Goal: Transaction & Acquisition: Download file/media

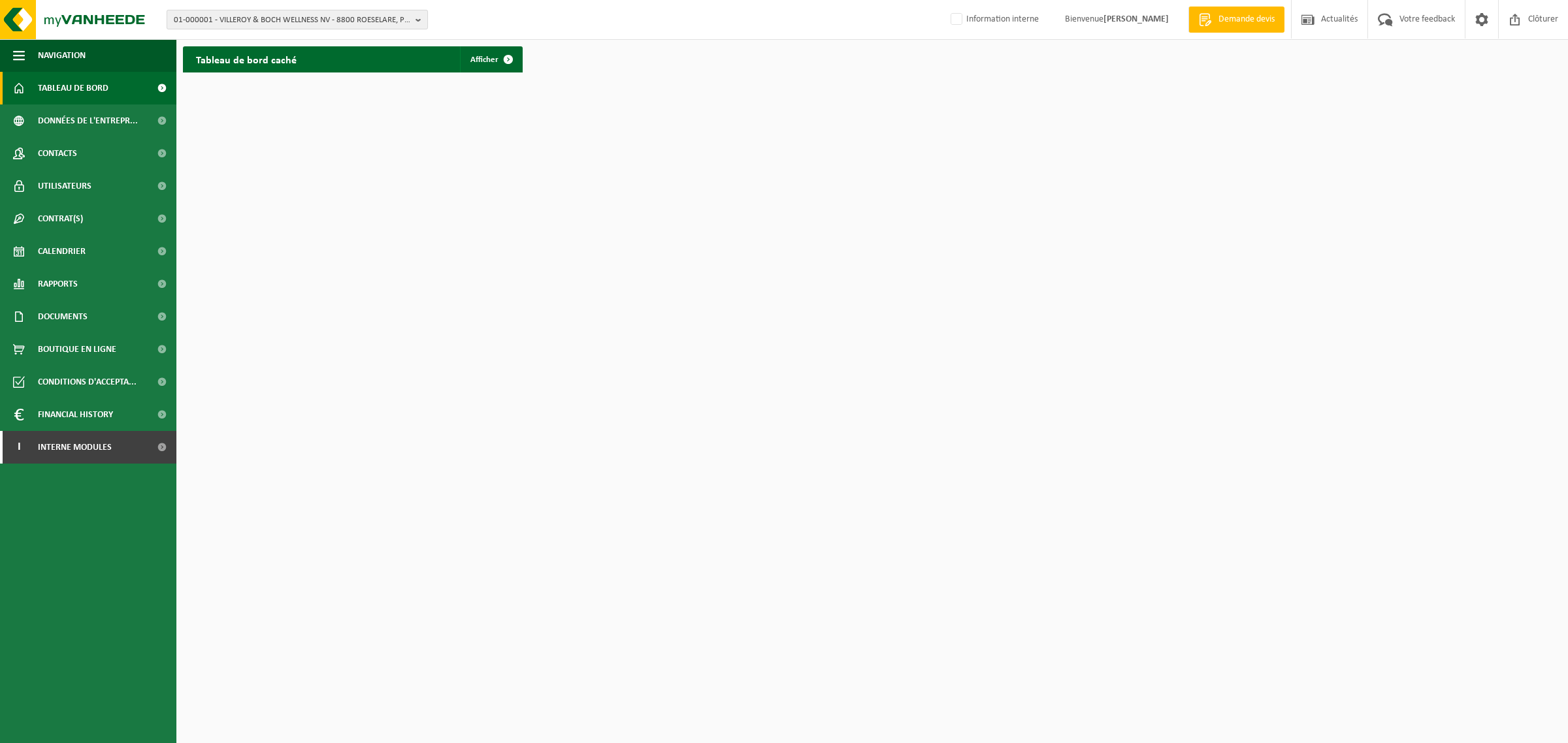
click at [232, 13] on span "01-000001 - VILLEROY & BOCH WELLNESS NV - 8800 ROESELARE, POPULIERSTRAAT 1" at bounding box center [292, 20] width 237 height 20
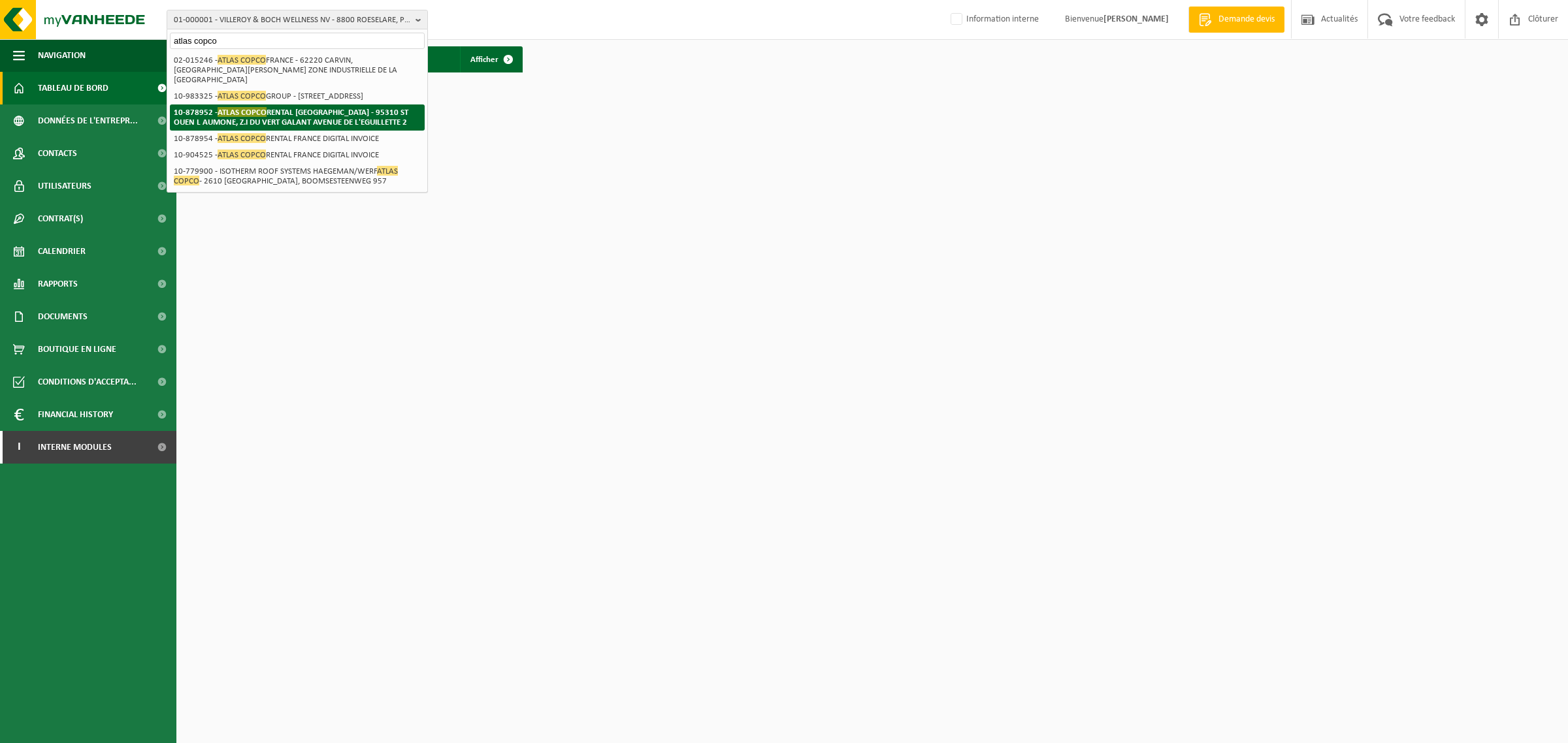
type input "atlas copco"
click at [211, 119] on strong "10-878952 - ATLAS COPCO RENTAL [GEOGRAPHIC_DATA] - 95310 ST OUEN L AUMONE, Z.I …" at bounding box center [291, 117] width 235 height 20
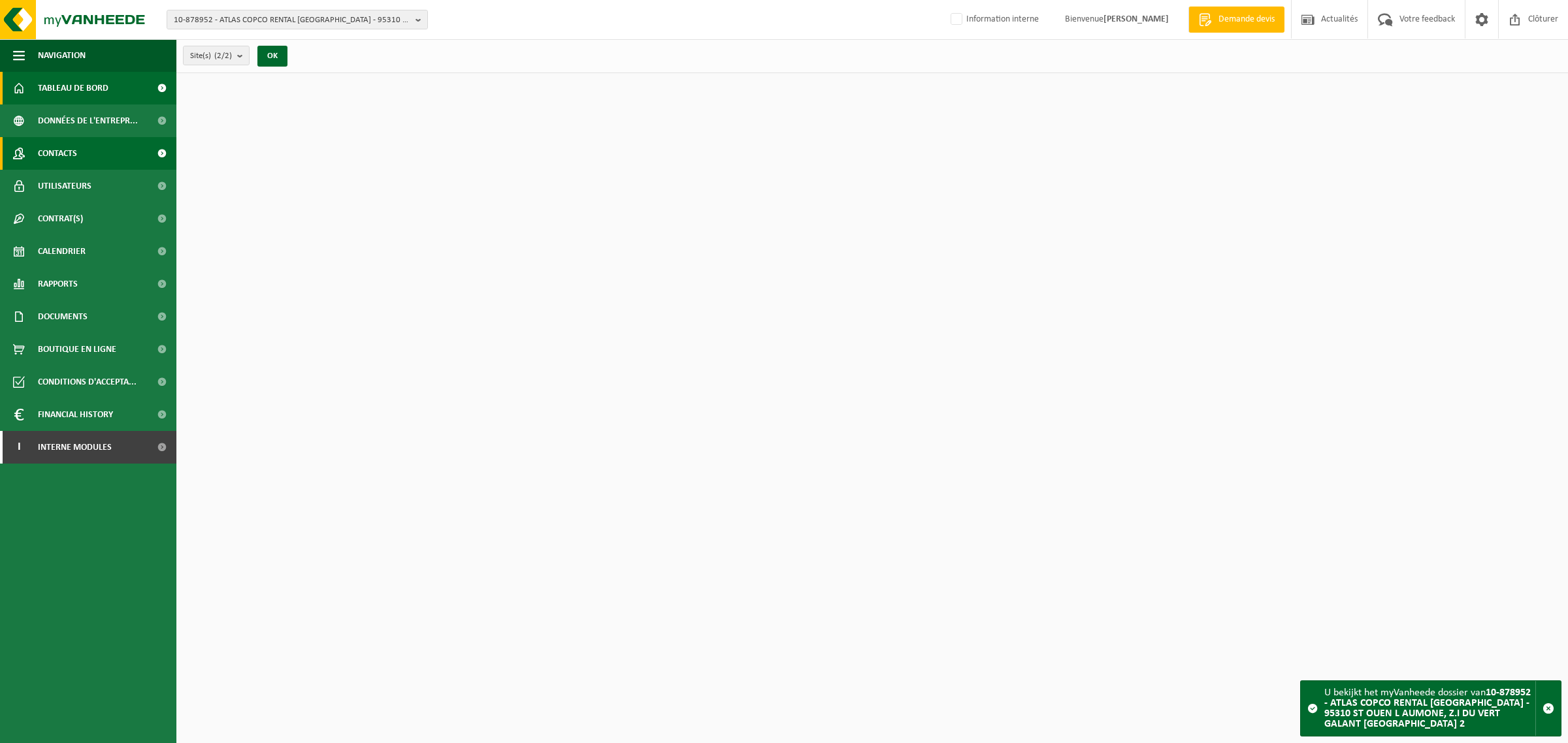
click at [63, 155] on span "Contacts" at bounding box center [57, 153] width 39 height 33
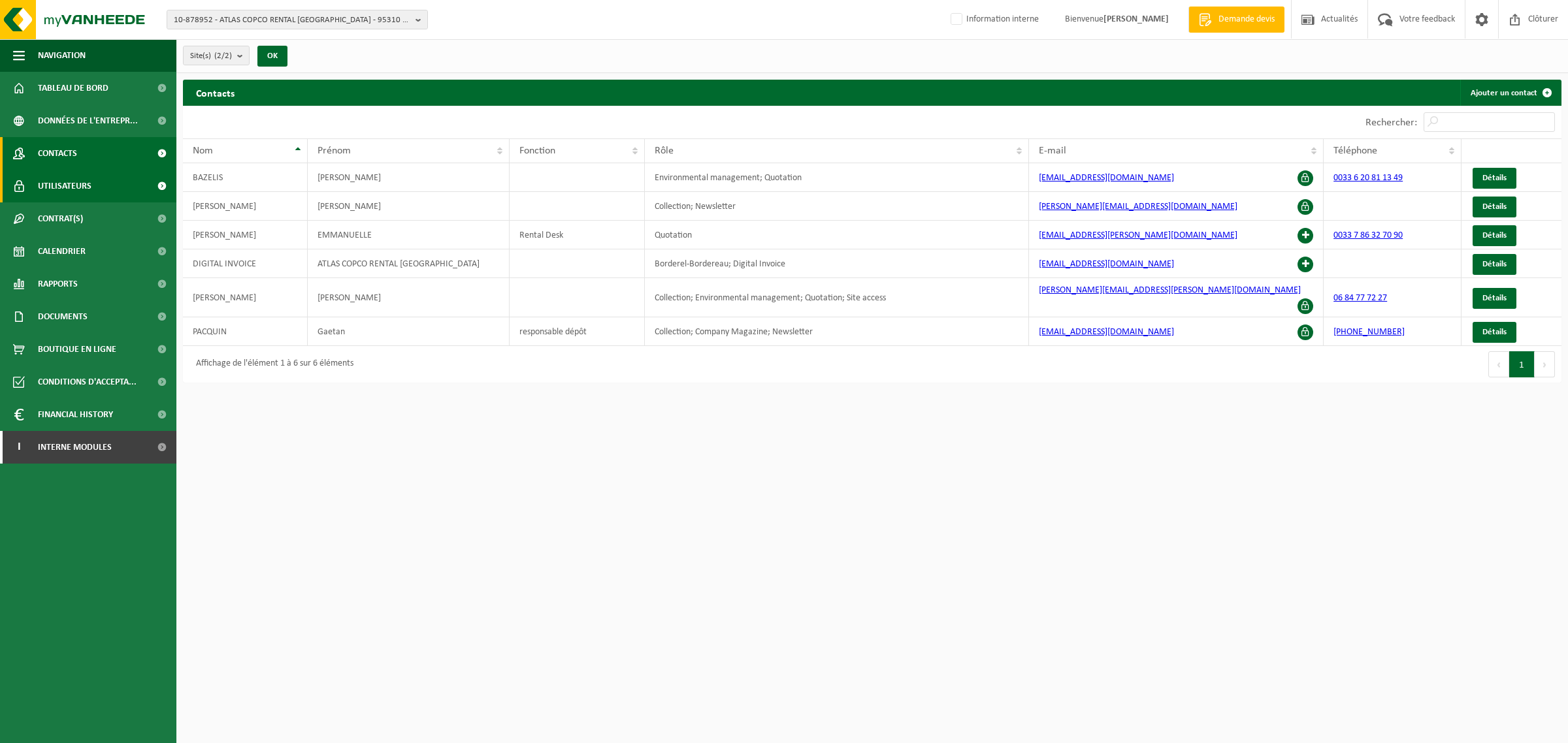
click at [52, 190] on span "Utilisateurs" at bounding box center [65, 186] width 54 height 33
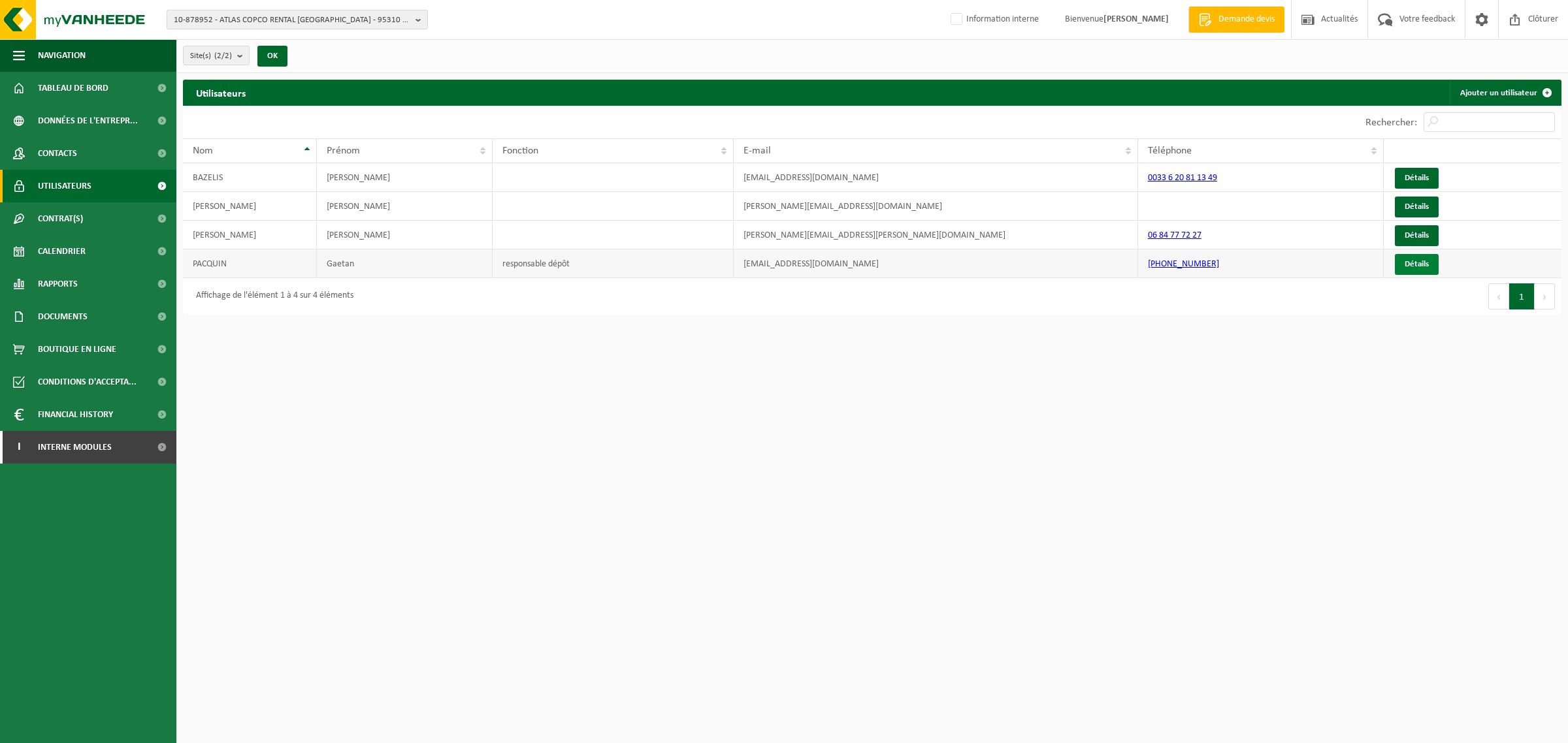
click at [1413, 266] on link "Détails" at bounding box center [1417, 265] width 44 height 21
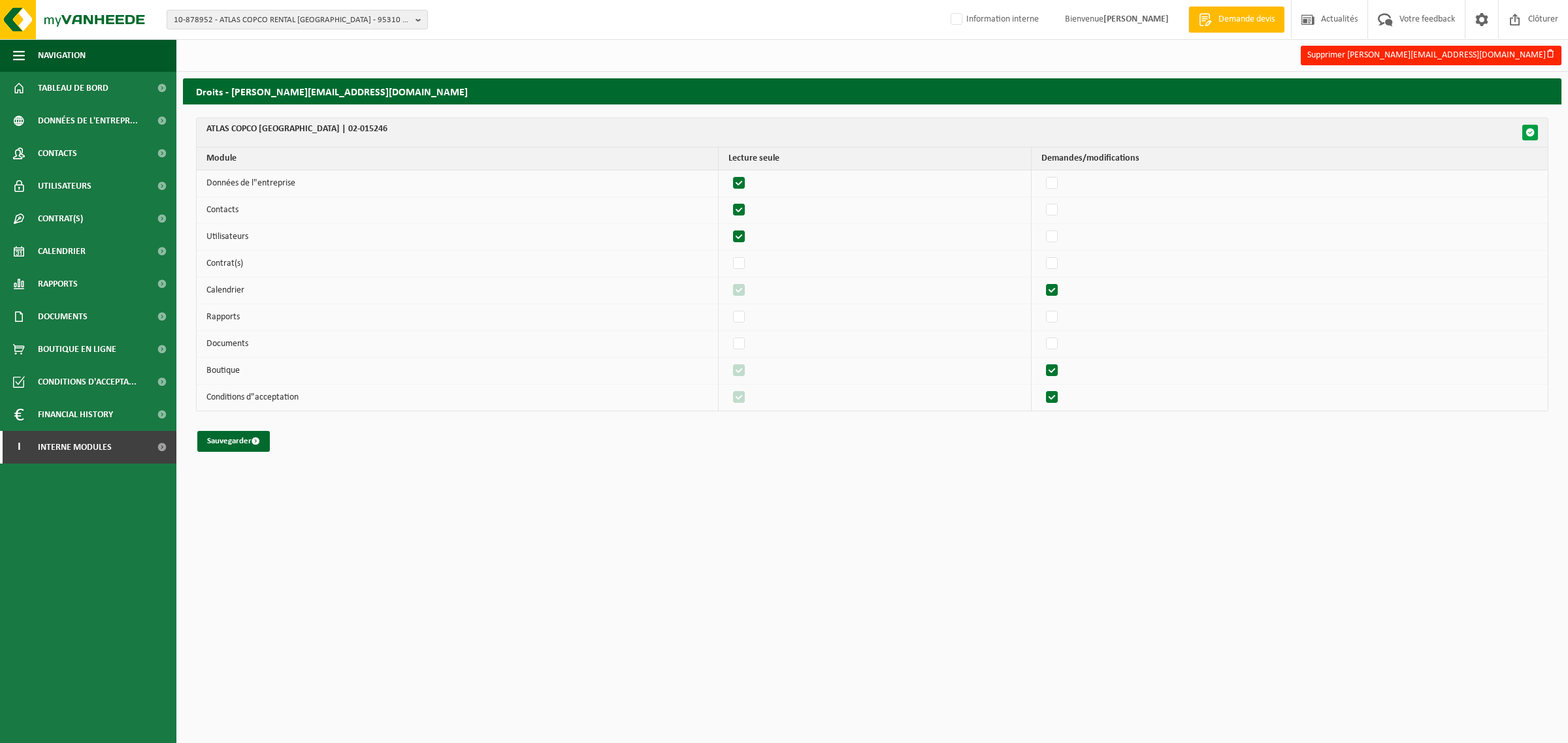
click at [1531, 136] on span "button" at bounding box center [1530, 133] width 9 height 9
checkbox input "true"
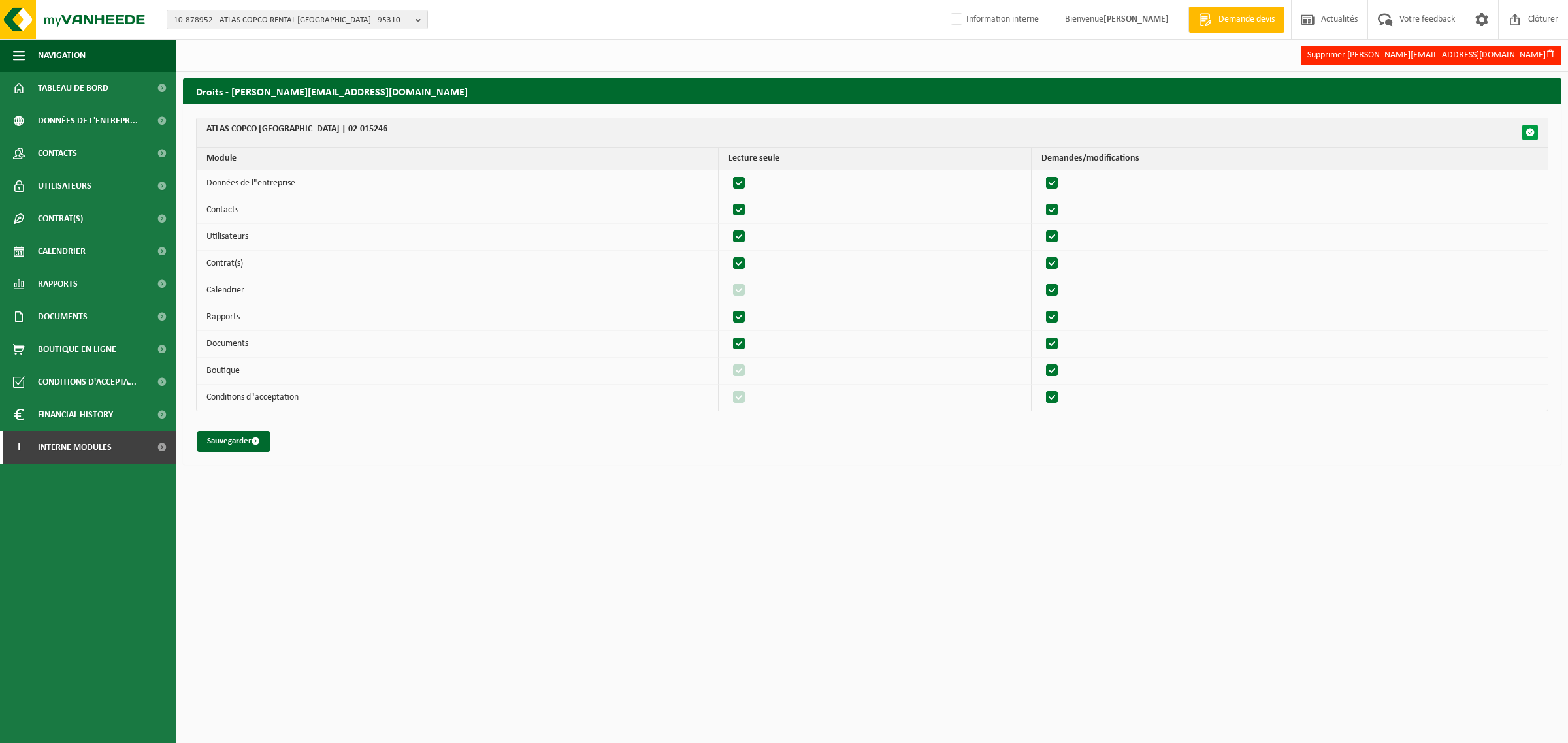
checkbox input "true"
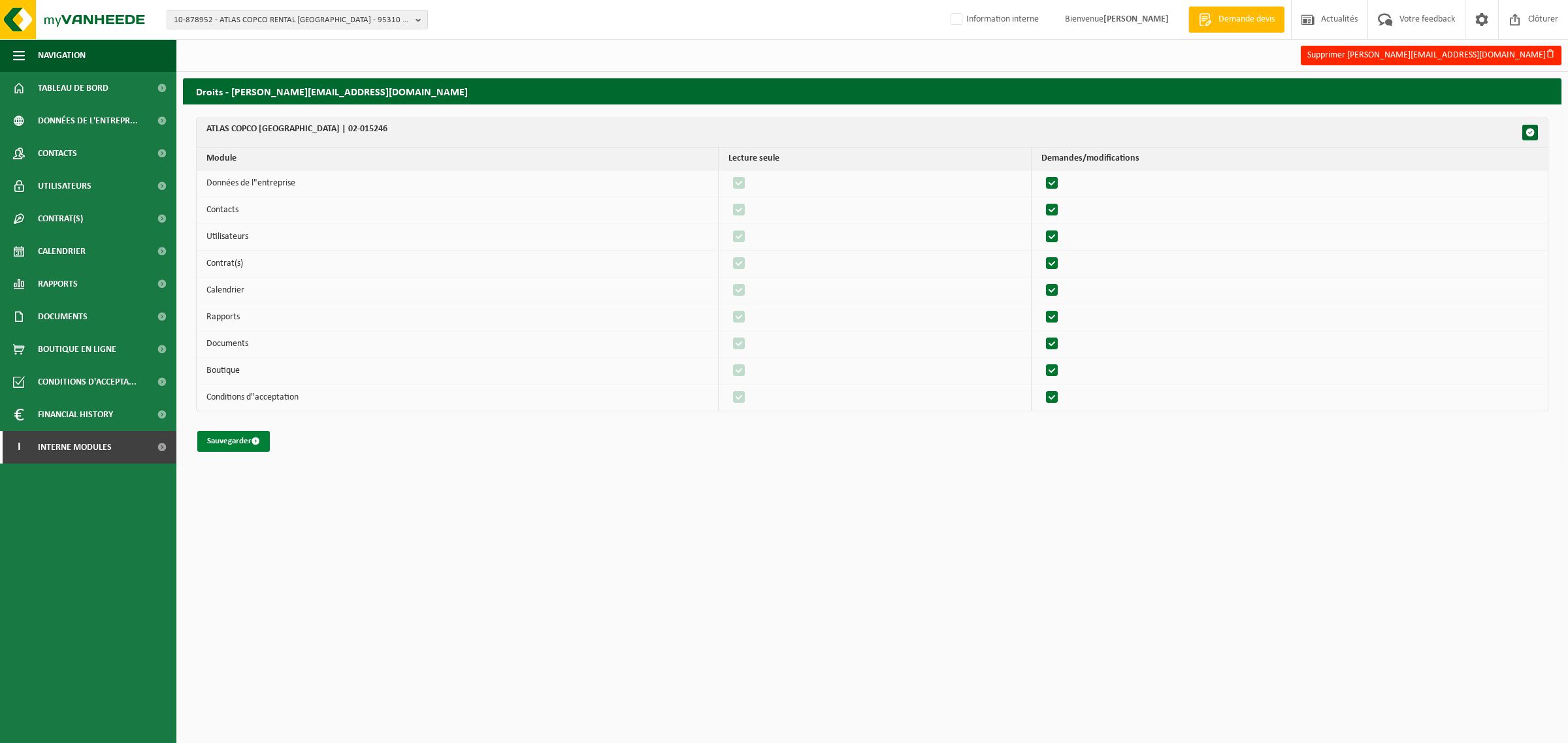
click at [227, 444] on button "Sauvegarder" at bounding box center [233, 441] width 73 height 21
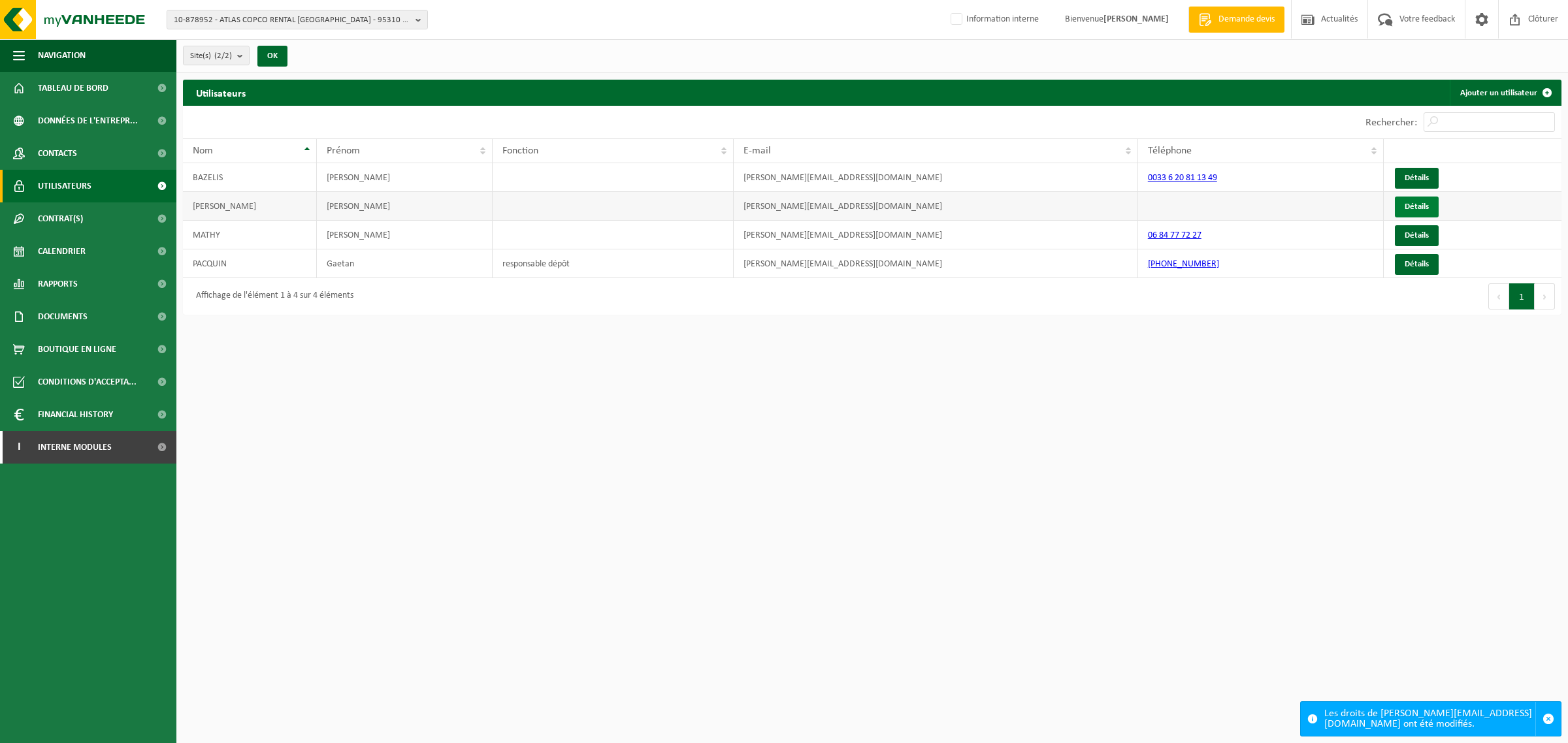
click at [1425, 204] on link "Détails" at bounding box center [1417, 207] width 44 height 21
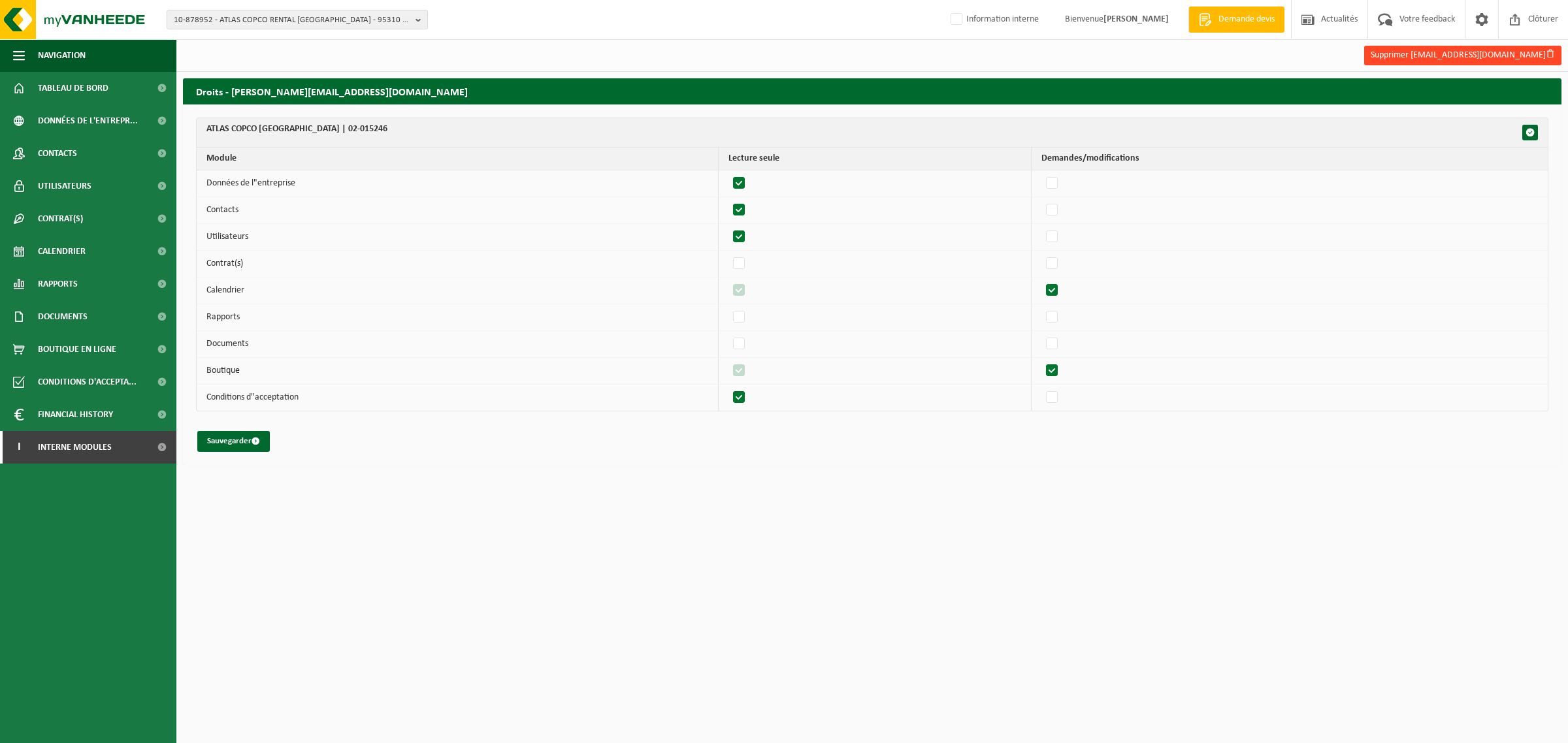
click at [1412, 54] on button "Supprimer maxime.chopin@atlascopco.com" at bounding box center [1462, 55] width 197 height 20
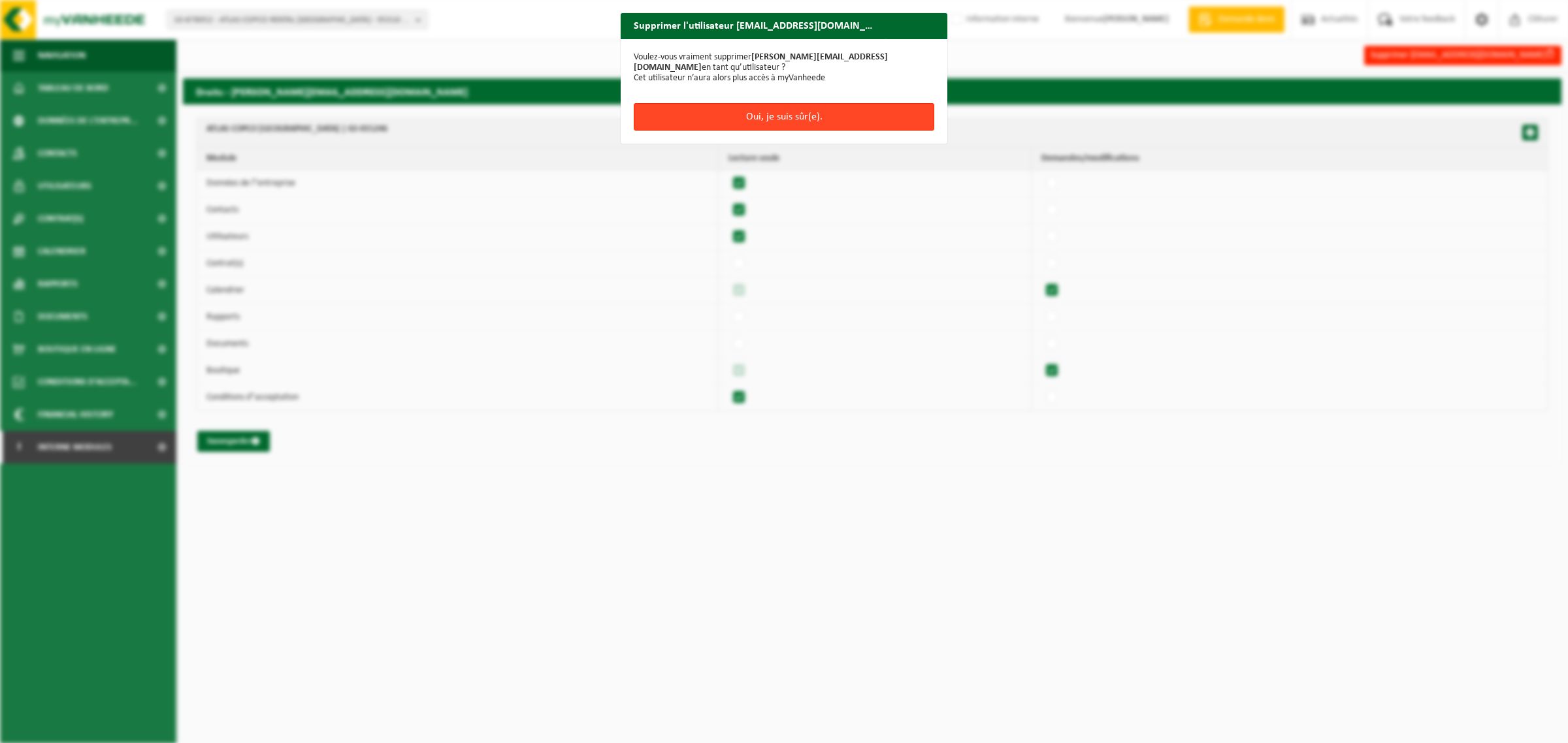
click at [730, 121] on button "Oui, je suis sûr(e)." at bounding box center [784, 117] width 301 height 27
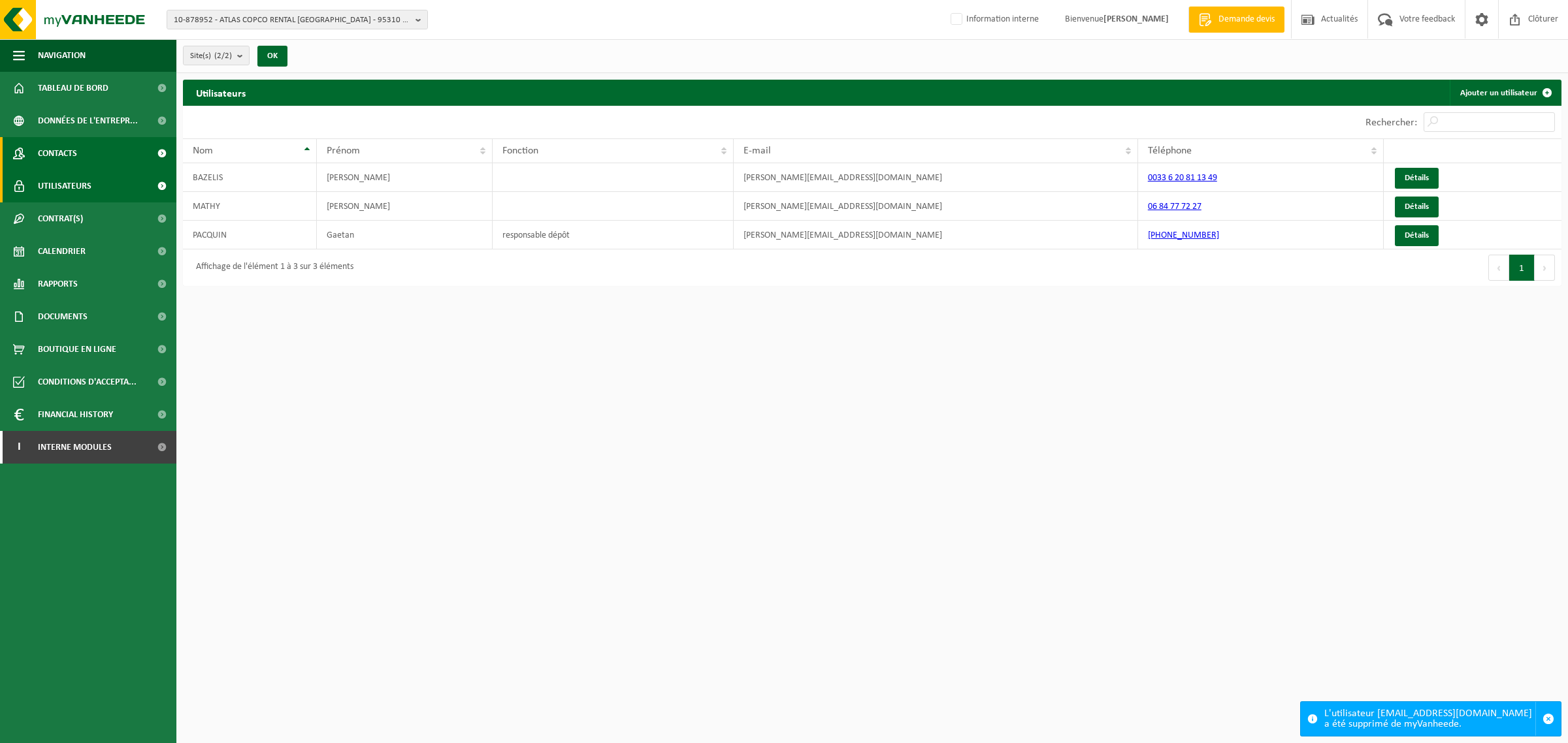
click at [70, 152] on span "Contacts" at bounding box center [57, 153] width 39 height 33
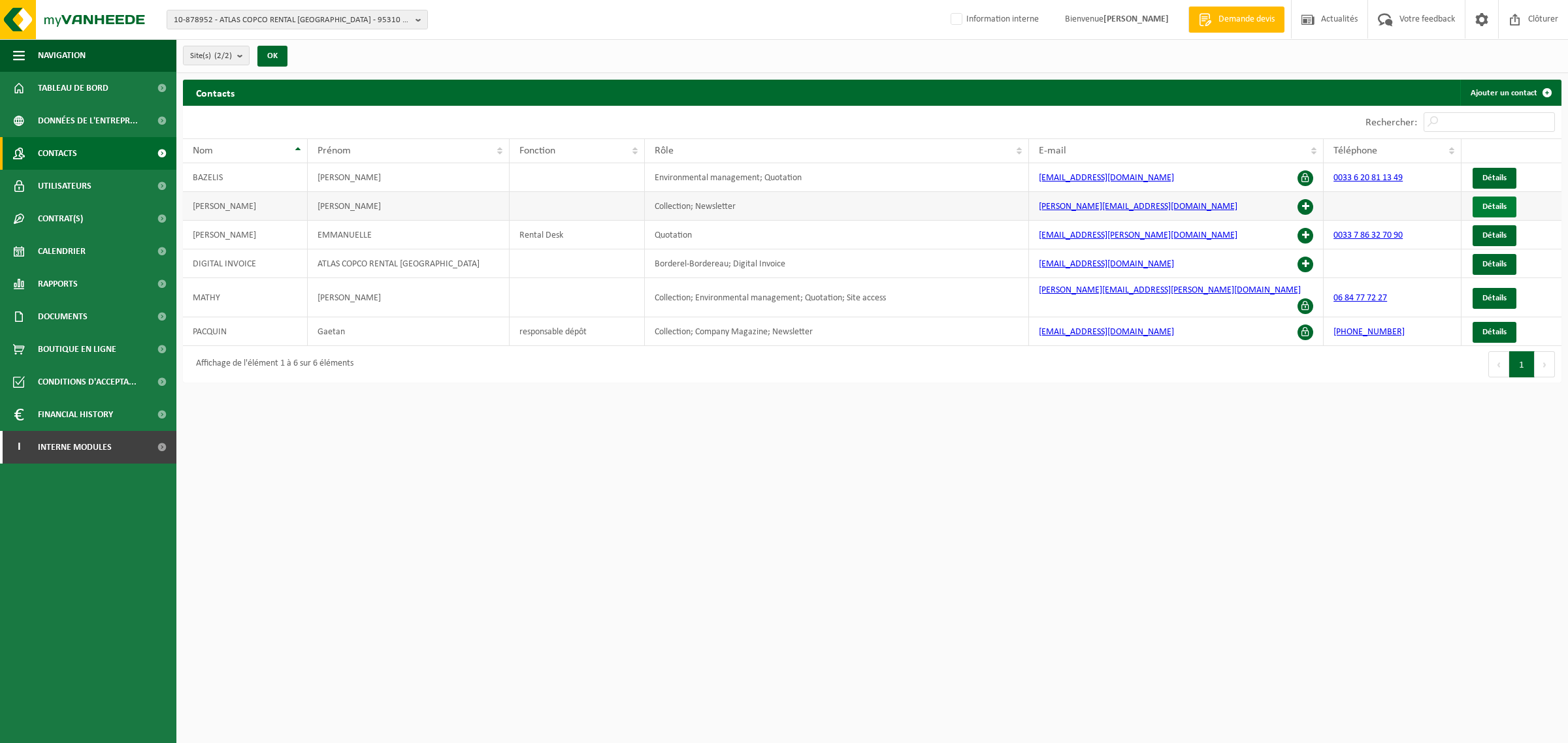
click at [1501, 203] on span "Détails" at bounding box center [1495, 207] width 24 height 9
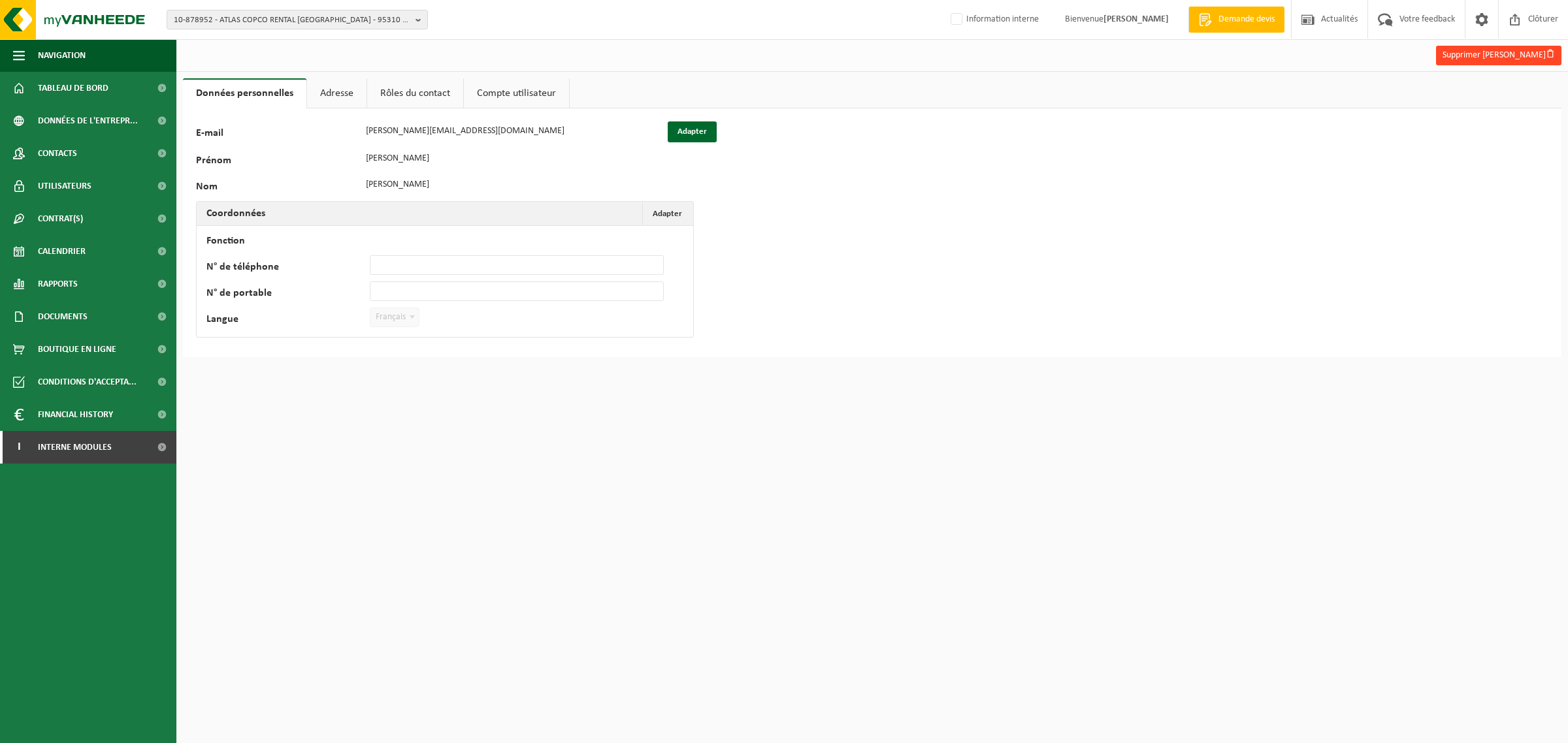
click at [1506, 54] on button "Supprimer Maxime Chopin" at bounding box center [1498, 55] width 125 height 20
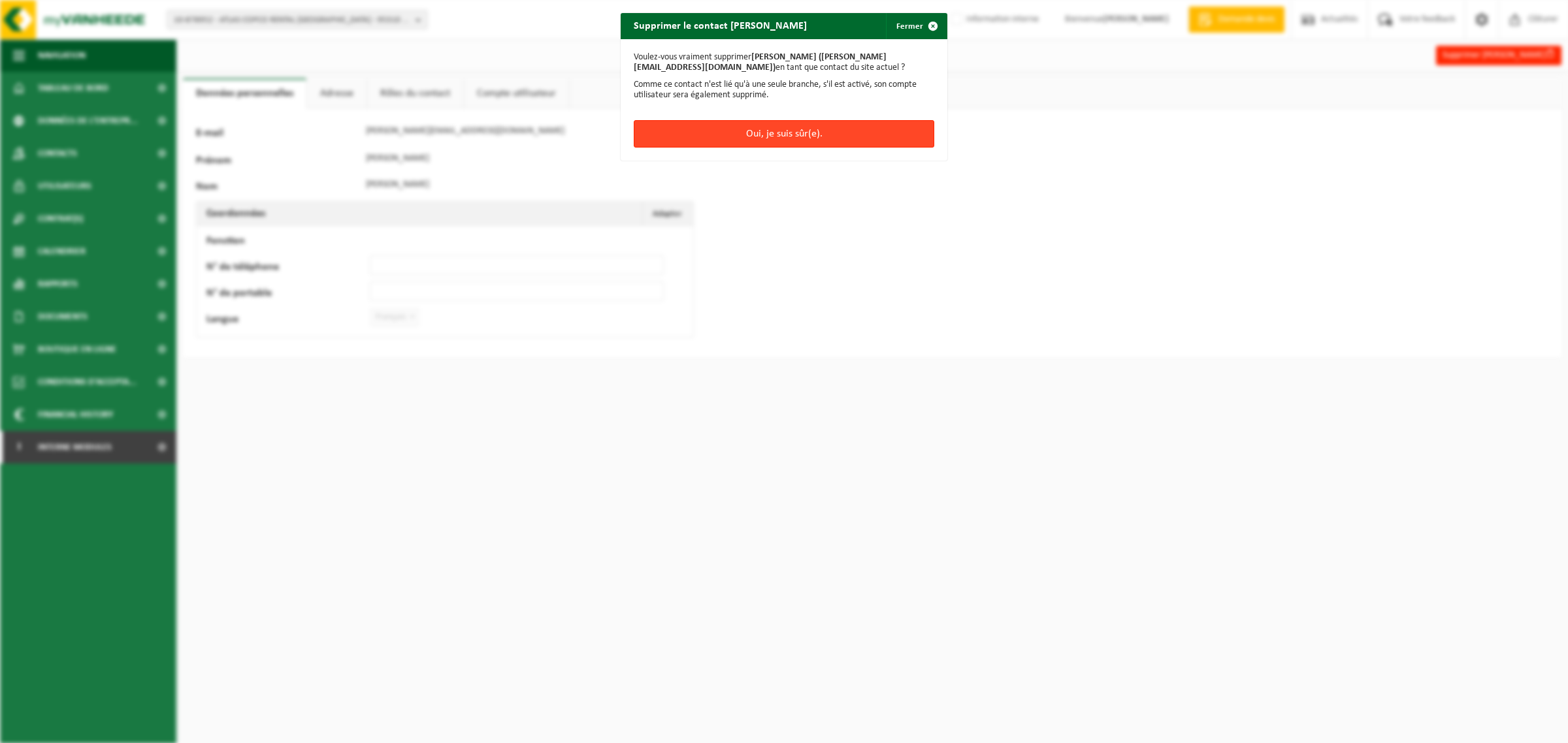
click at [806, 130] on button "Oui, je suis sûr(e)." at bounding box center [784, 133] width 301 height 27
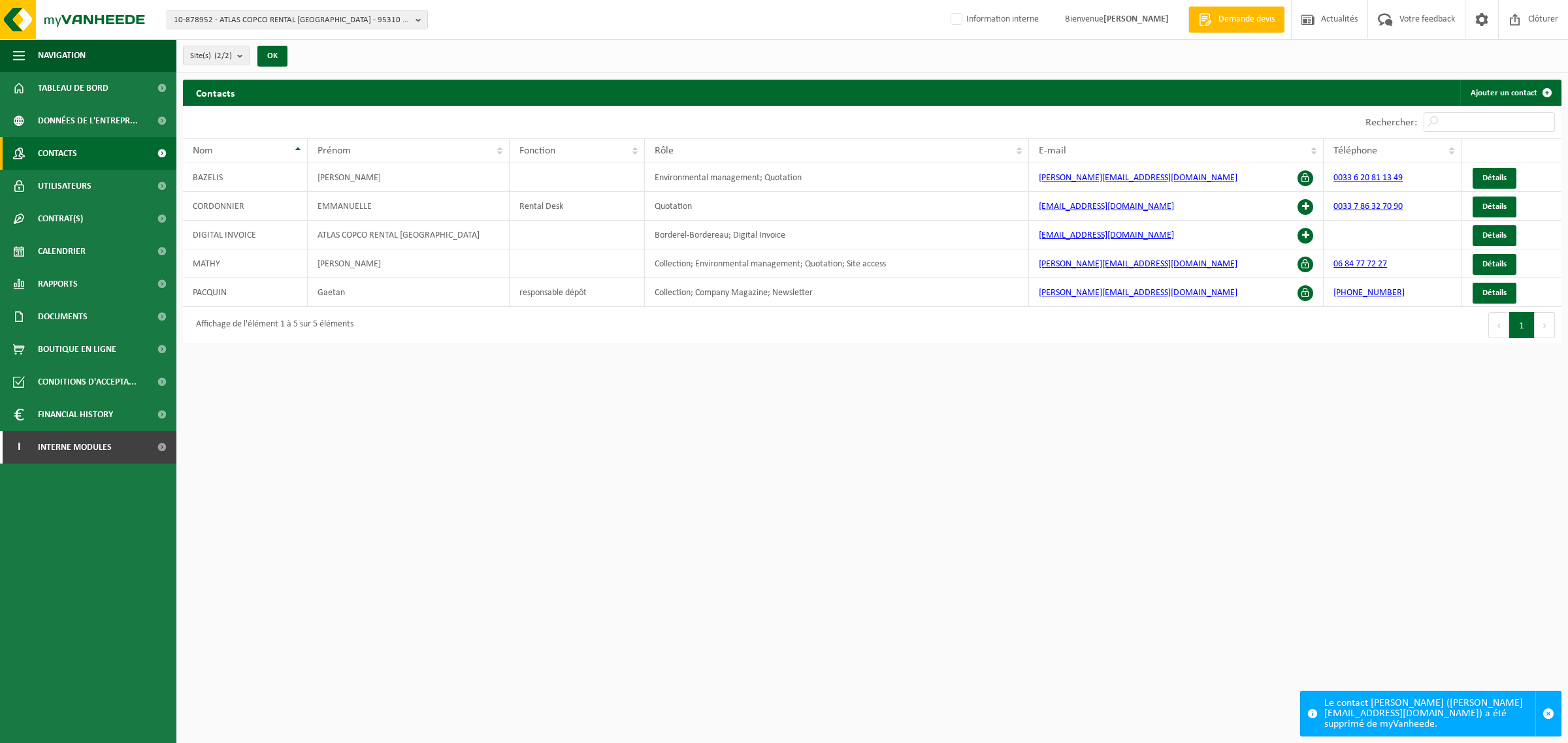
click at [606, 425] on html "10-878952 - ATLAS COPCO RENTAL FRANCE - 95310 ST OUEN L AUMONE, Z.I DU VERT GAL…" at bounding box center [784, 372] width 1568 height 743
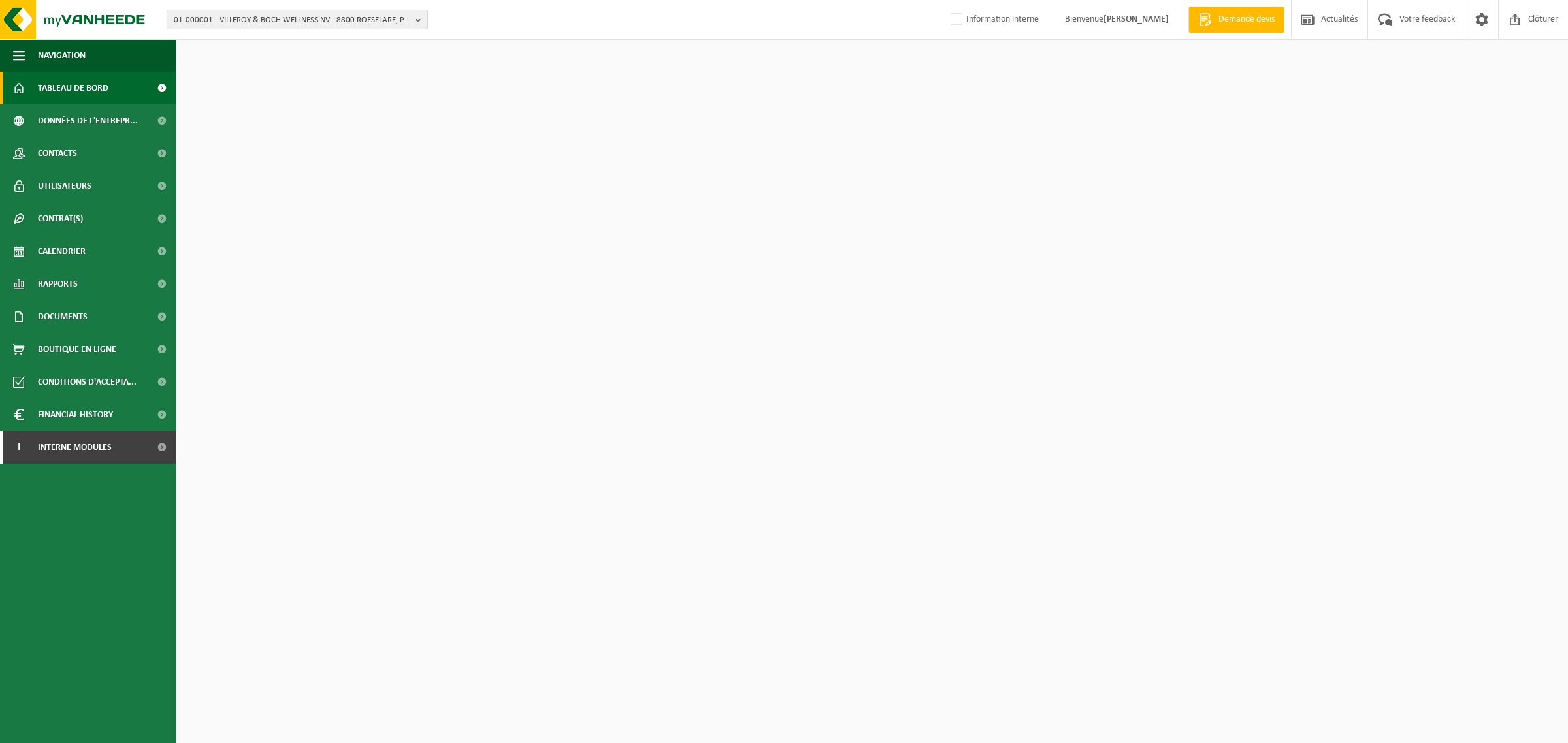
click at [331, 27] on span "01-000001 - VILLEROY & BOCH WELLNESS NV - 8800 ROESELARE, POPULIERSTRAAT 1" at bounding box center [292, 20] width 237 height 20
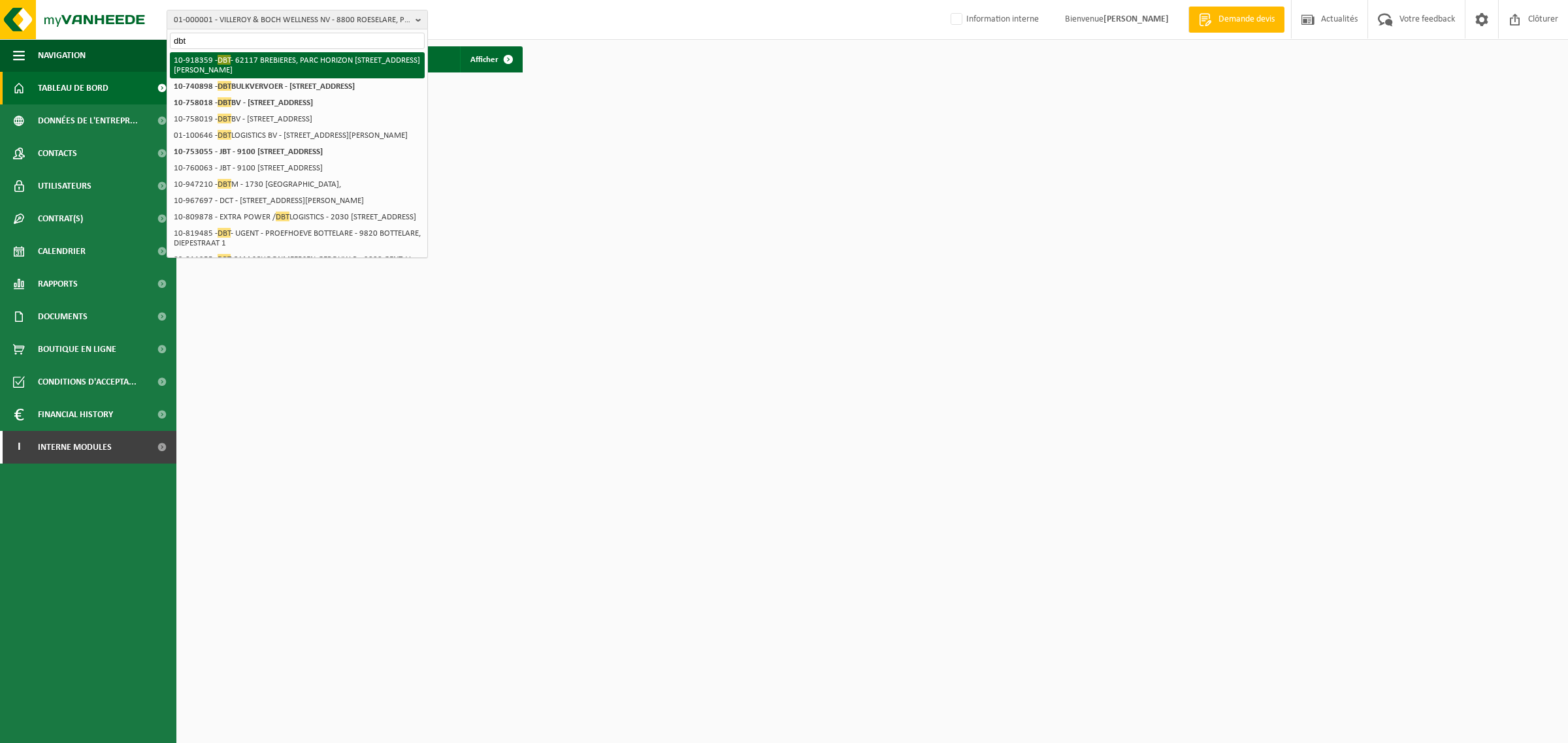
type input "dbt"
click at [232, 64] on li "10-918359 - DBT - 62117 BREBIERES, [GEOGRAPHIC_DATA][PERSON_NAME]" at bounding box center [298, 65] width 255 height 26
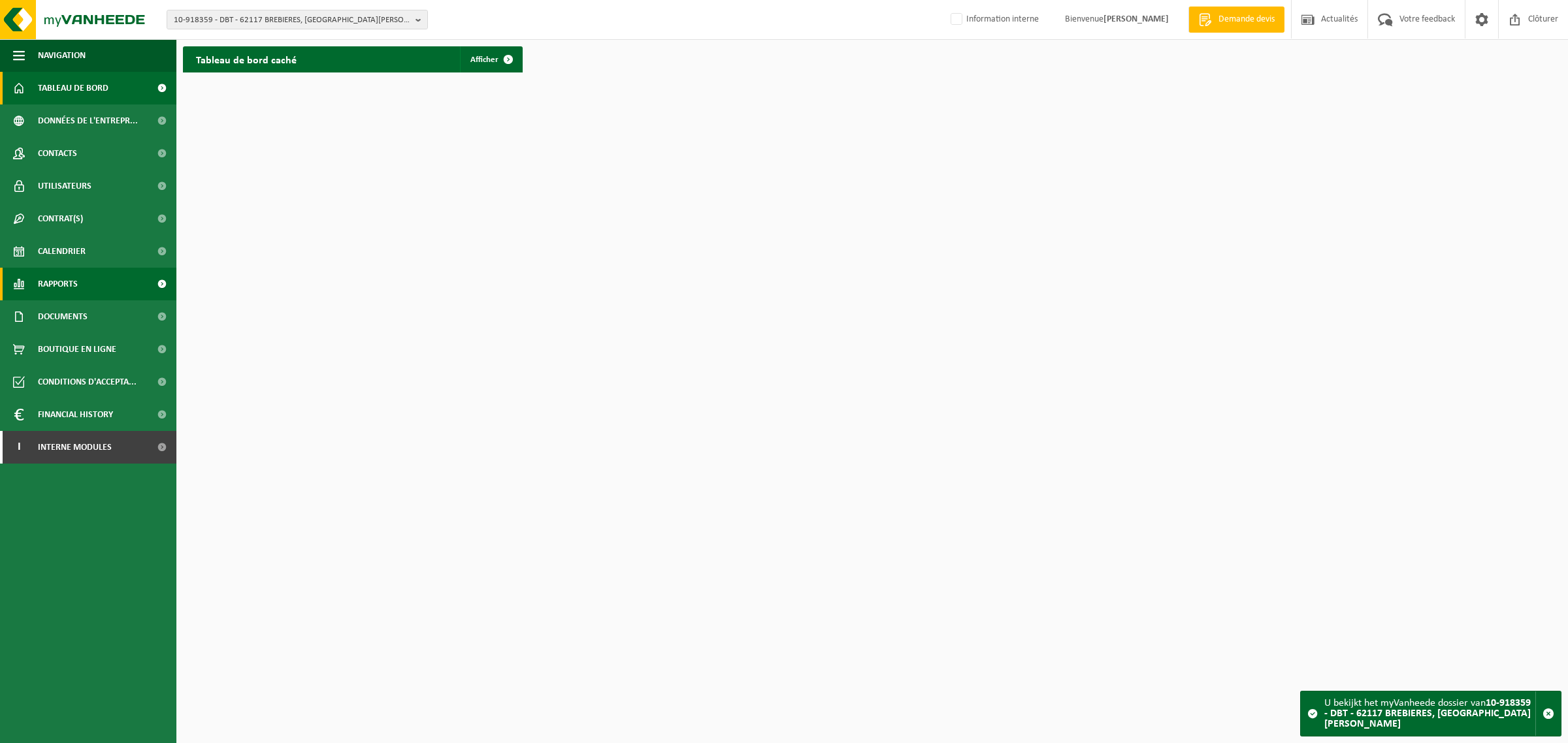
click at [66, 281] on span "Rapports" at bounding box center [58, 284] width 40 height 33
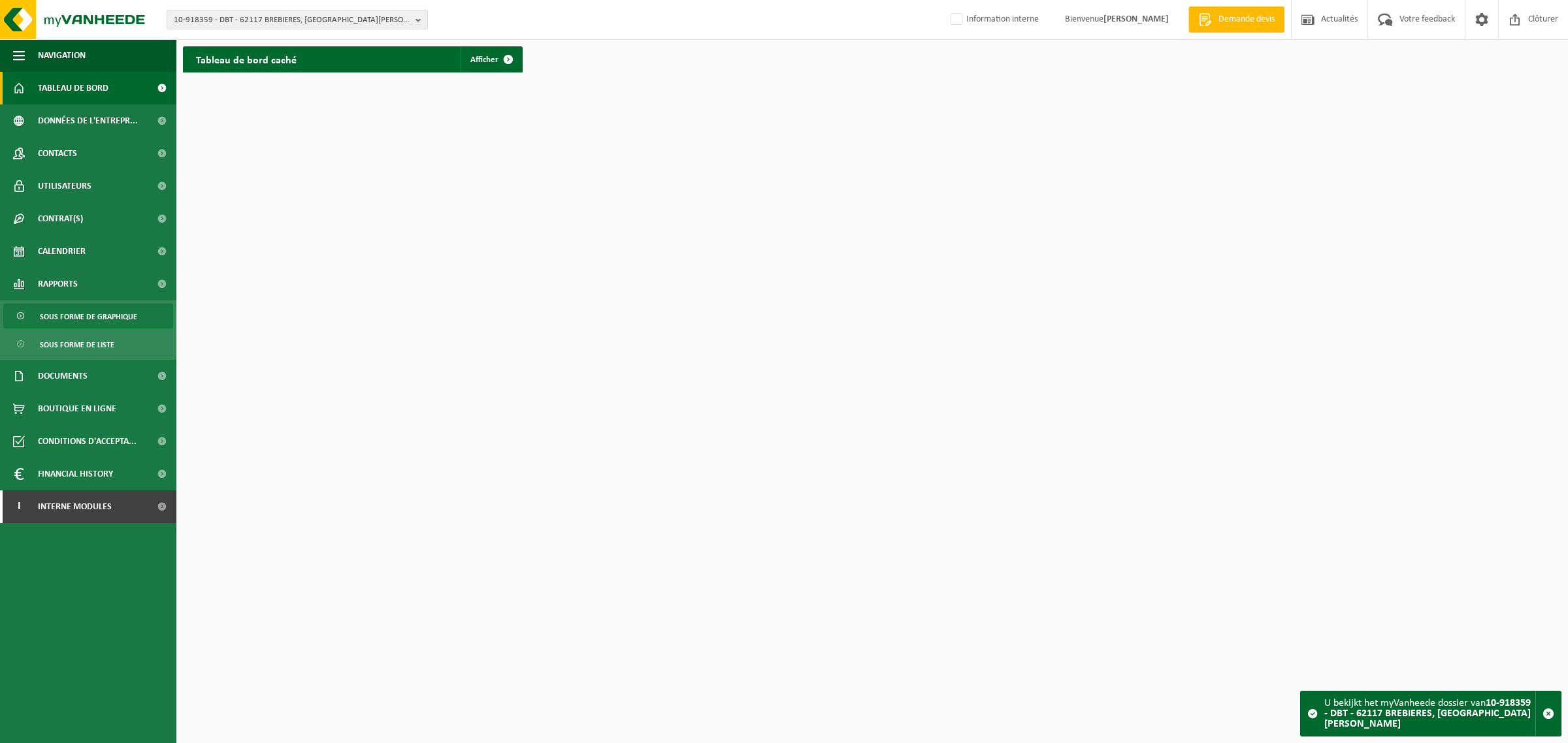
click at [76, 316] on span "Sous forme de graphique" at bounding box center [88, 317] width 97 height 25
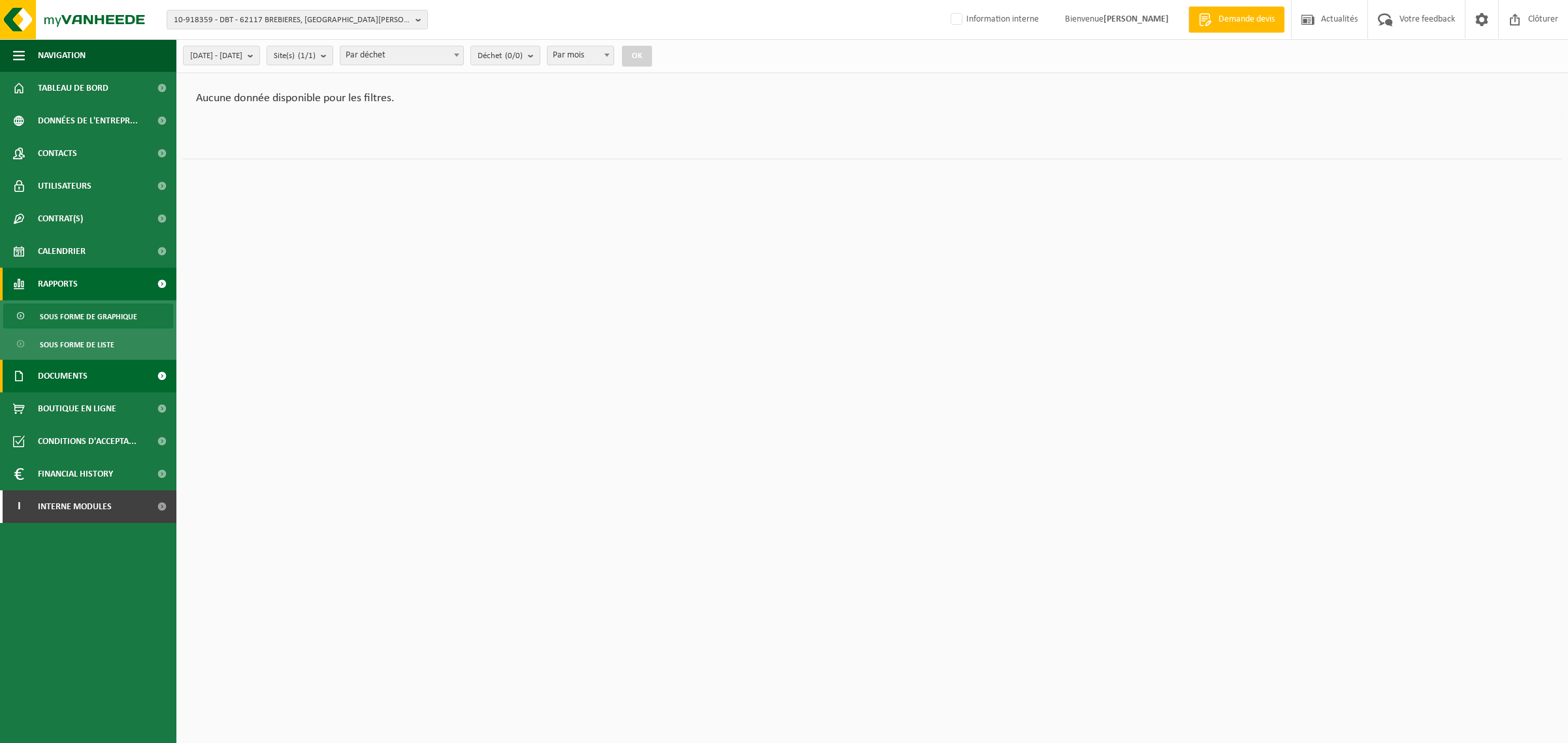
click at [82, 377] on span "Documents" at bounding box center [63, 376] width 50 height 33
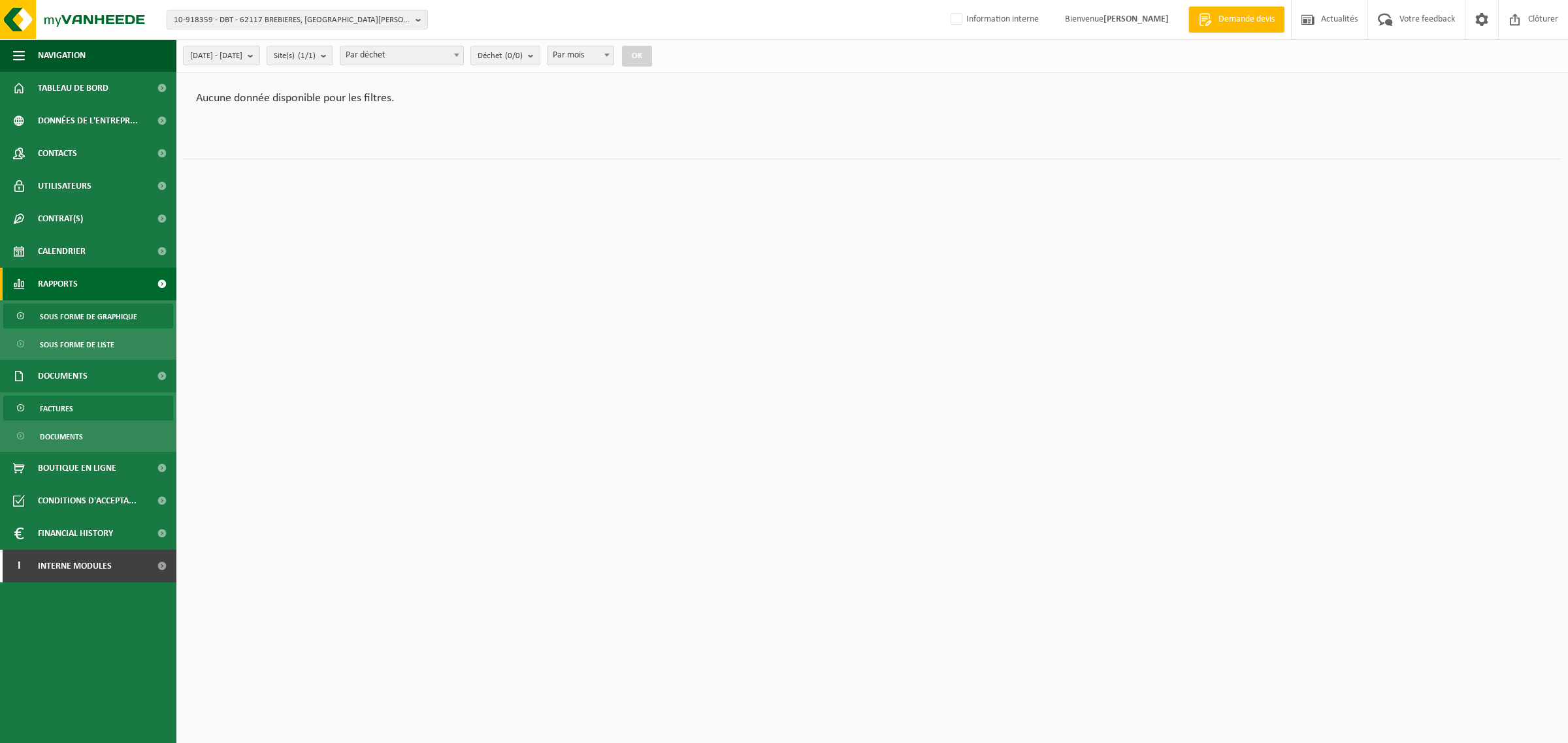
click at [76, 406] on link "Factures" at bounding box center [88, 408] width 170 height 25
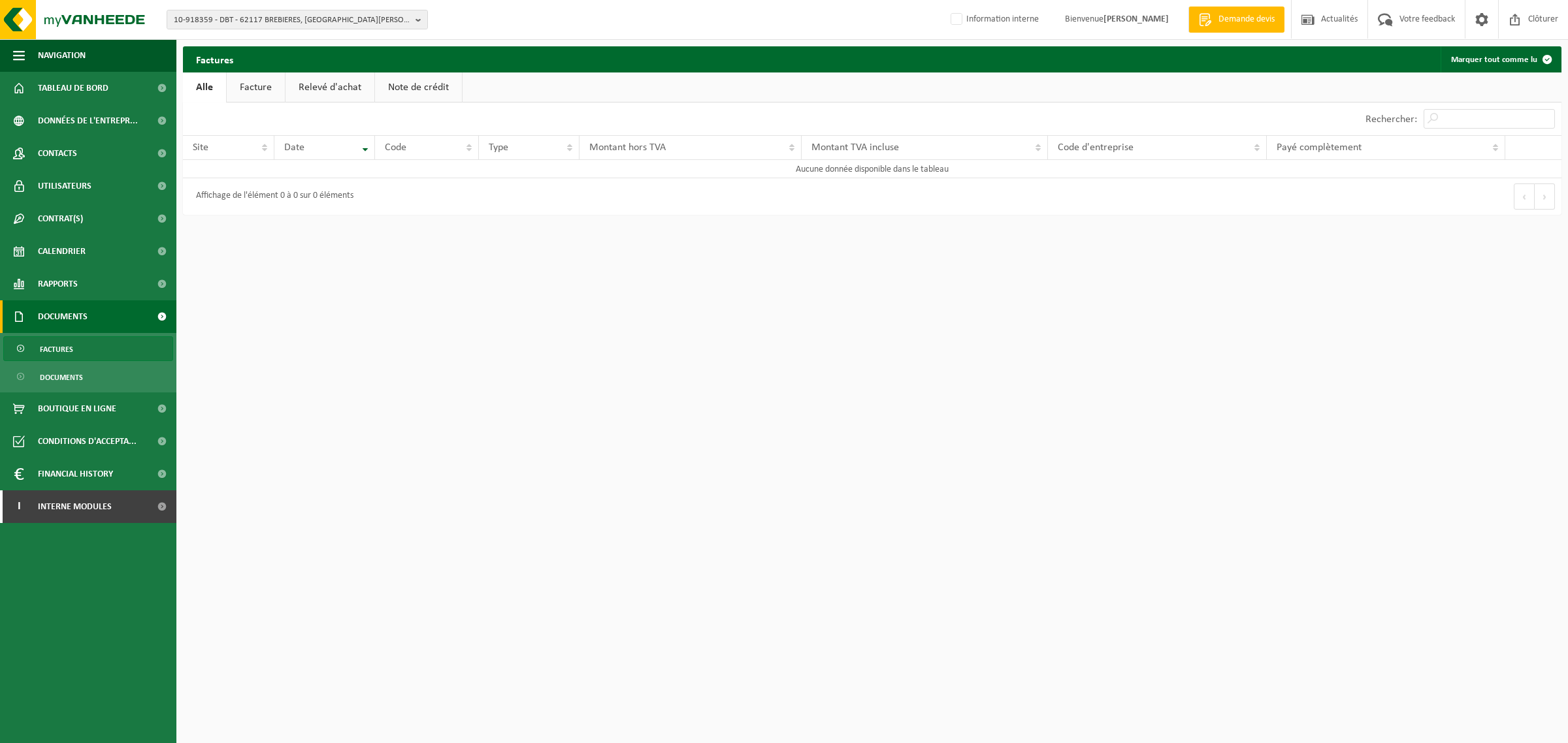
click at [266, 85] on link "Facture" at bounding box center [255, 87] width 58 height 30
click at [304, 81] on link "Relevé d'achat" at bounding box center [330, 87] width 89 height 30
click at [380, 79] on link "Note de crédit" at bounding box center [420, 87] width 87 height 30
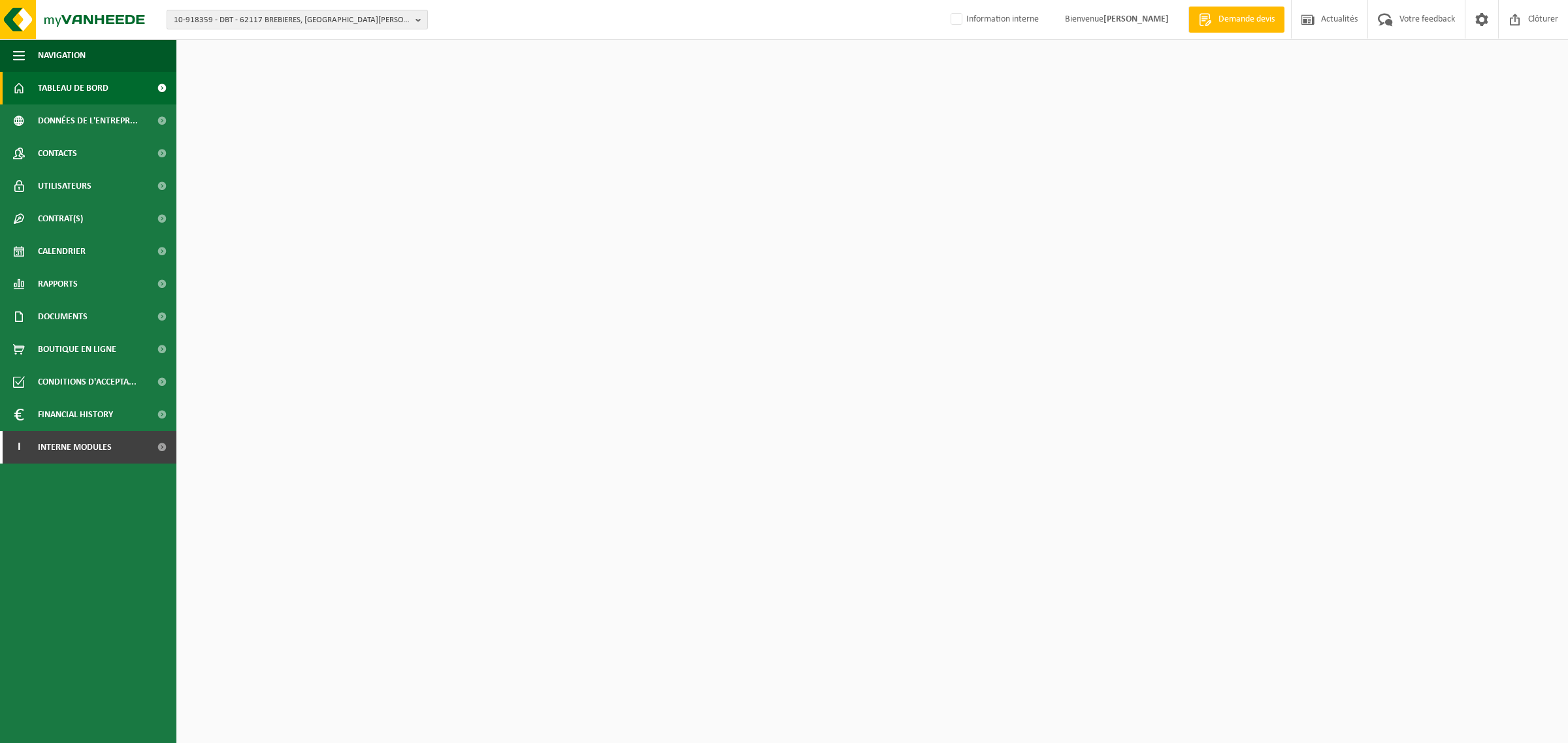
click at [310, 21] on span "10-918359 - DBT - 62117 BREBIERES, [GEOGRAPHIC_DATA][PERSON_NAME]" at bounding box center [292, 20] width 237 height 20
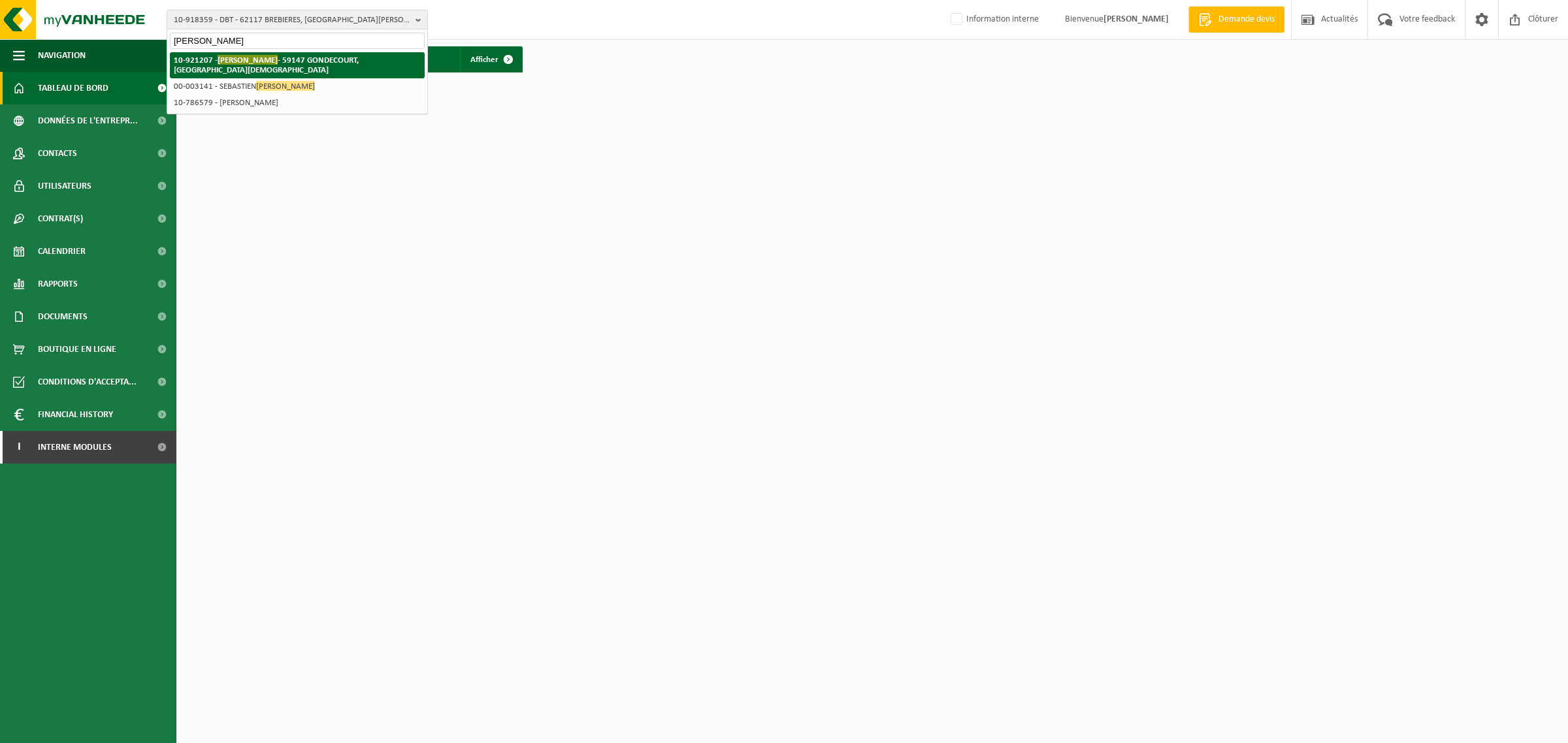
type input "steverlynck"
click at [267, 59] on strong "10-921207 - STEVERLYNCK - 59147 GONDECOURT, RUE GAY LUSSAC" at bounding box center [266, 64] width 185 height 20
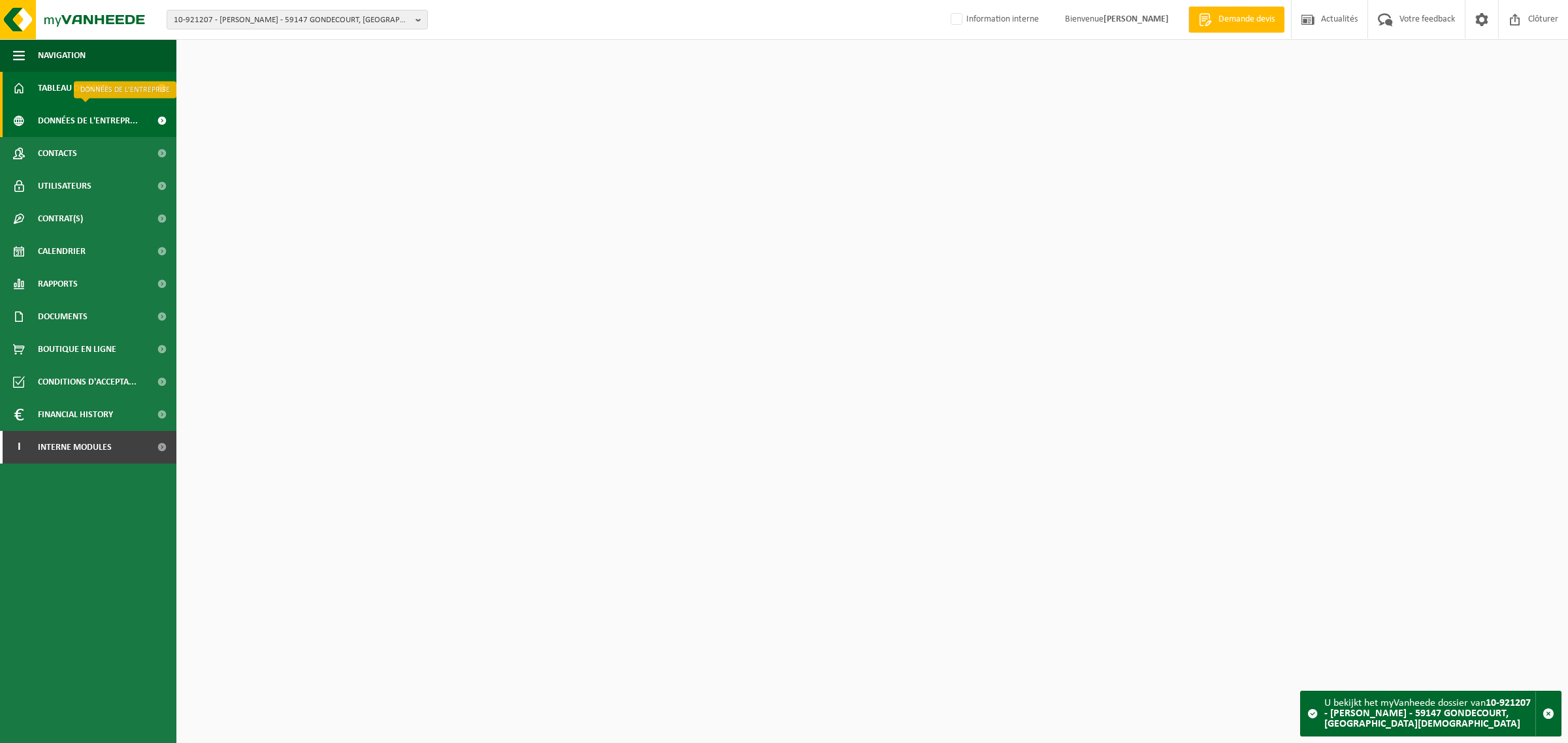
click at [66, 125] on span "Données de l'entrepr..." at bounding box center [88, 121] width 100 height 33
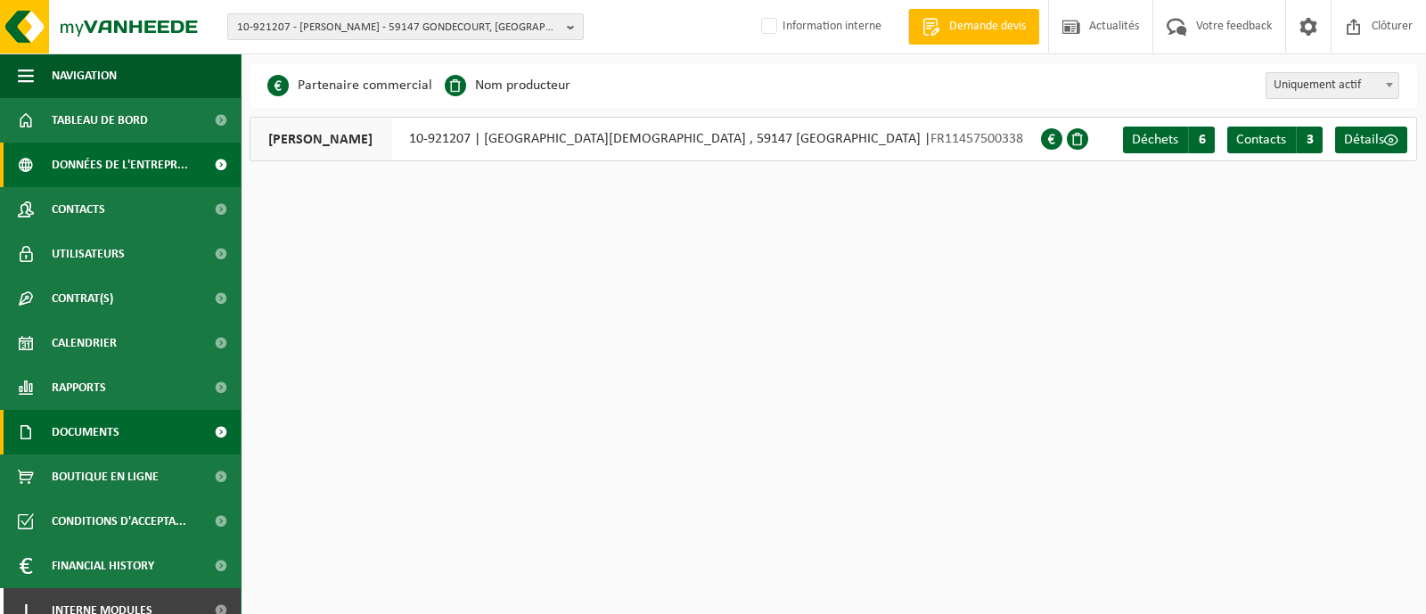
click at [83, 435] on span "Documents" at bounding box center [86, 432] width 68 height 45
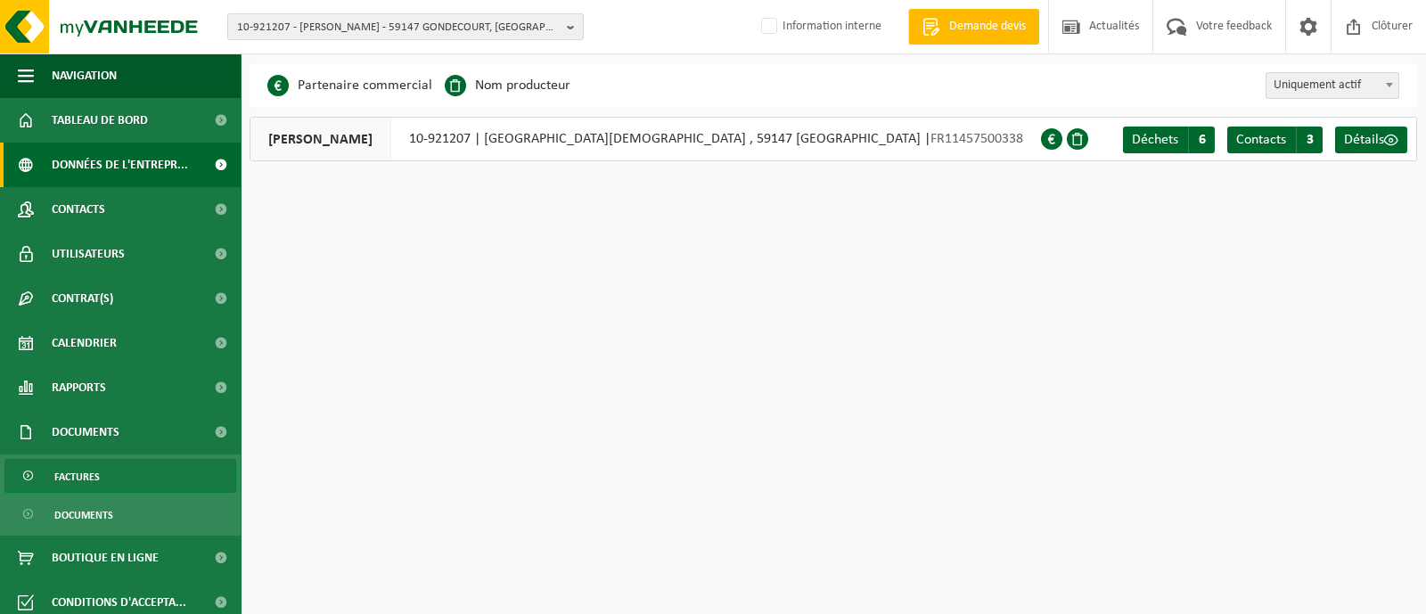
click at [80, 464] on span "Factures" at bounding box center [76, 477] width 45 height 34
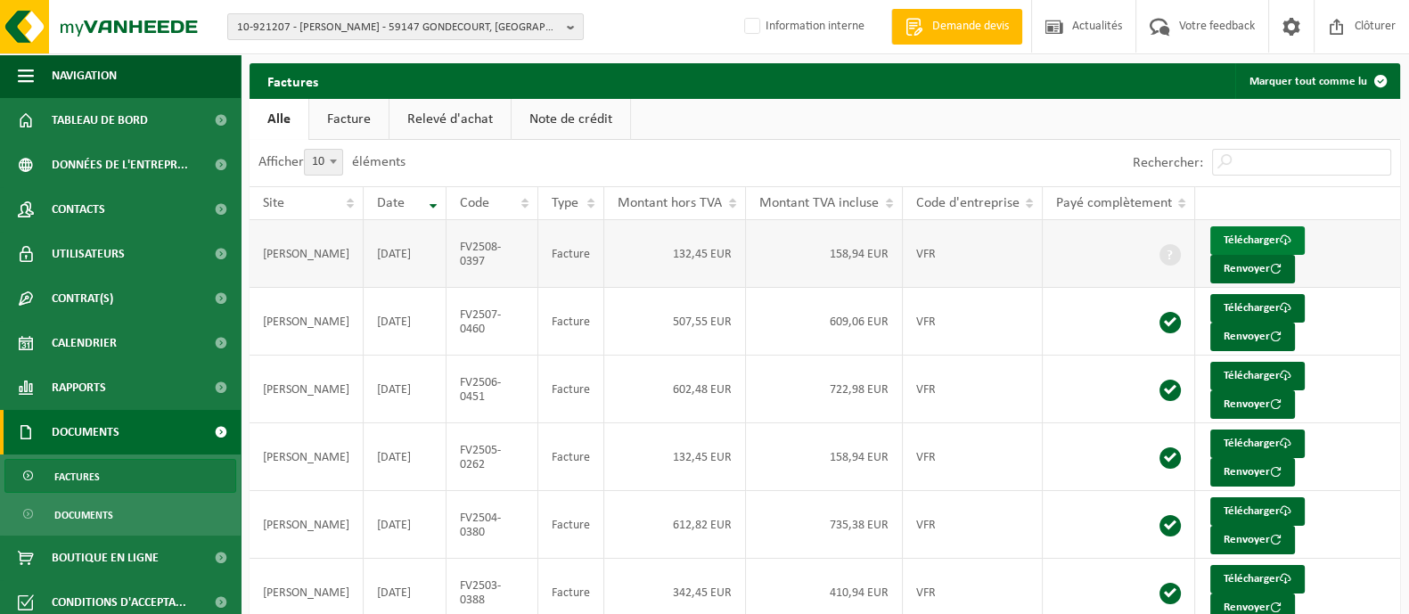
click at [1260, 243] on link "Télécharger" at bounding box center [1258, 240] width 94 height 29
